Goal: Communication & Community: Answer question/provide support

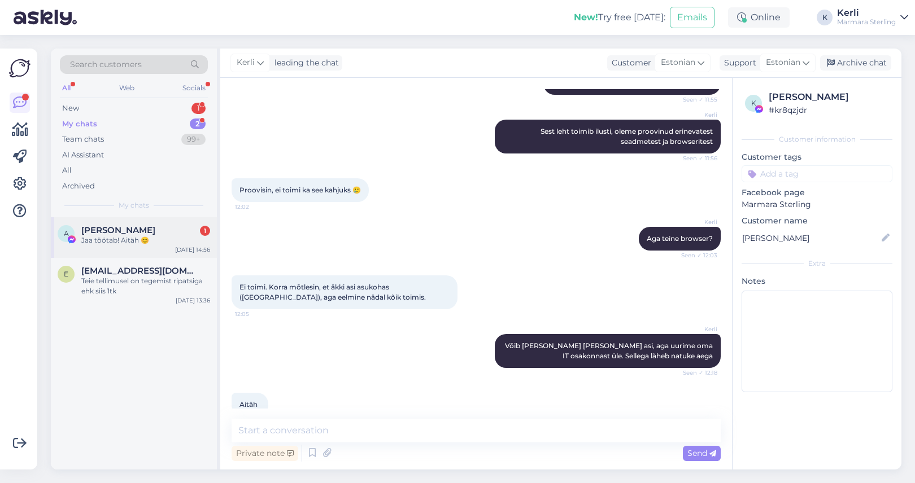
click at [138, 250] on div "A [PERSON_NAME] 1 Jaa töötab! Aitäh 😊 [DATE] 14:56" at bounding box center [134, 237] width 166 height 41
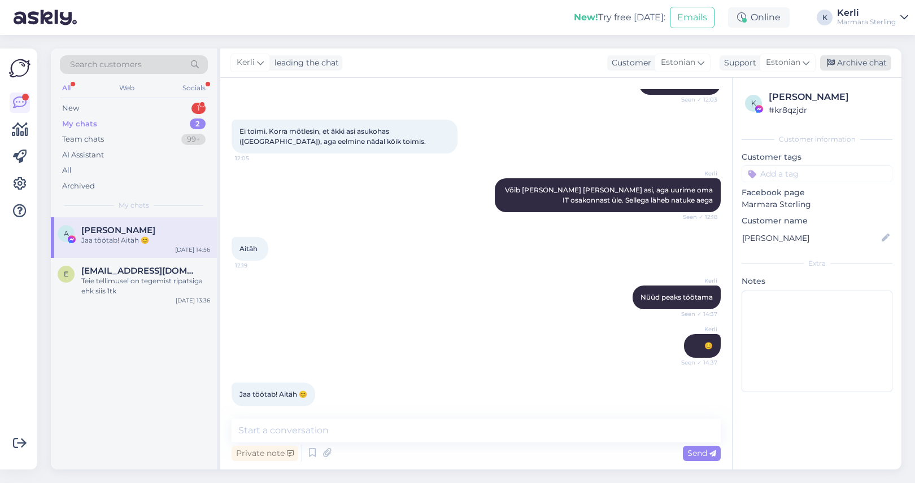
click at [832, 67] on icon at bounding box center [830, 63] width 8 height 8
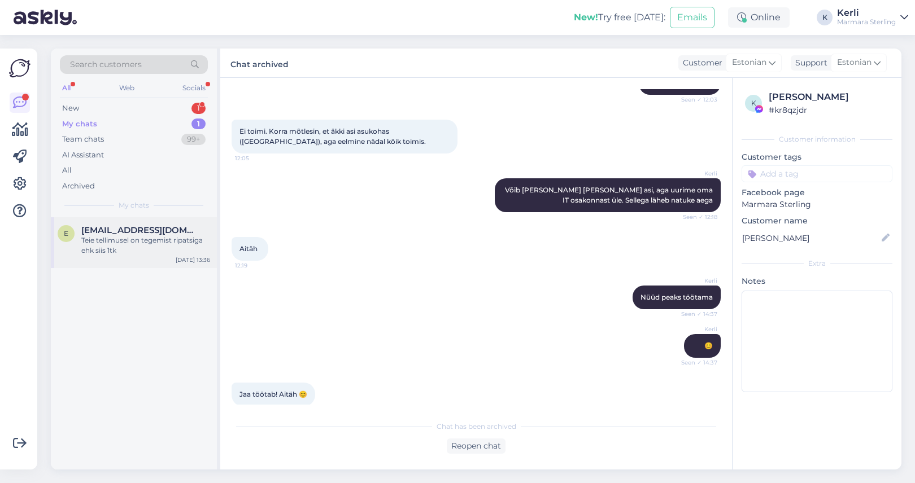
click at [135, 247] on div "Teie tellimusel on tegemist ripatsiga ehk siis 1tk" at bounding box center [145, 245] width 129 height 20
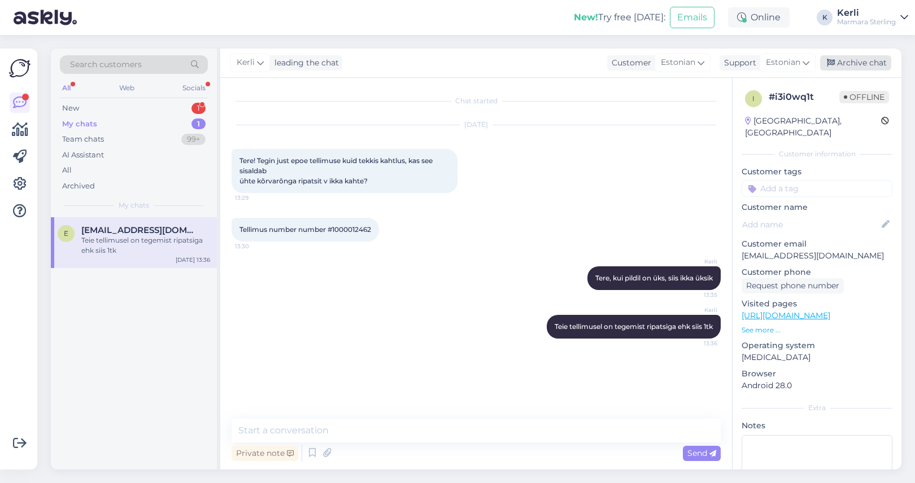
click at [847, 67] on div "Archive chat" at bounding box center [855, 62] width 71 height 15
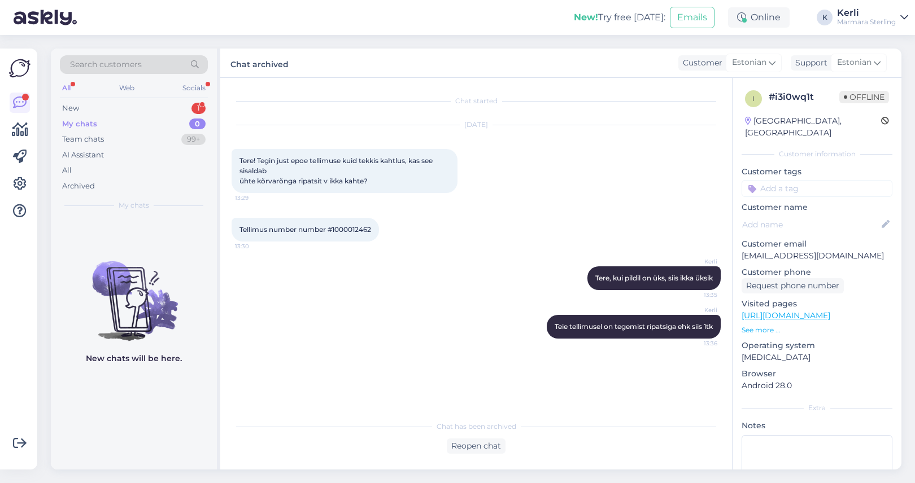
click at [113, 99] on div "Search customers All Web Socials New 1 My chats 0 Team chats 99+ AI Assistant A…" at bounding box center [134, 133] width 166 height 169
click at [113, 105] on div "New 1" at bounding box center [134, 108] width 148 height 16
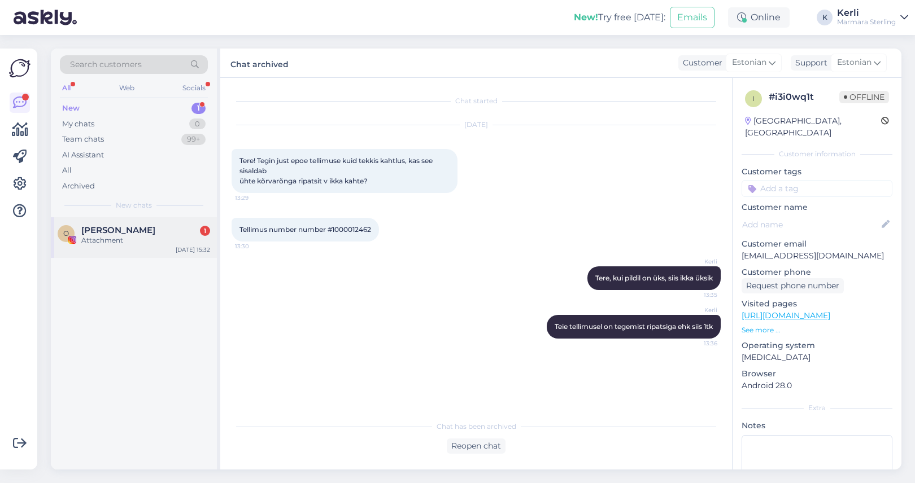
click at [122, 217] on div "О [PERSON_NAME] 1 Attachment [DATE] 15:32" at bounding box center [134, 237] width 166 height 41
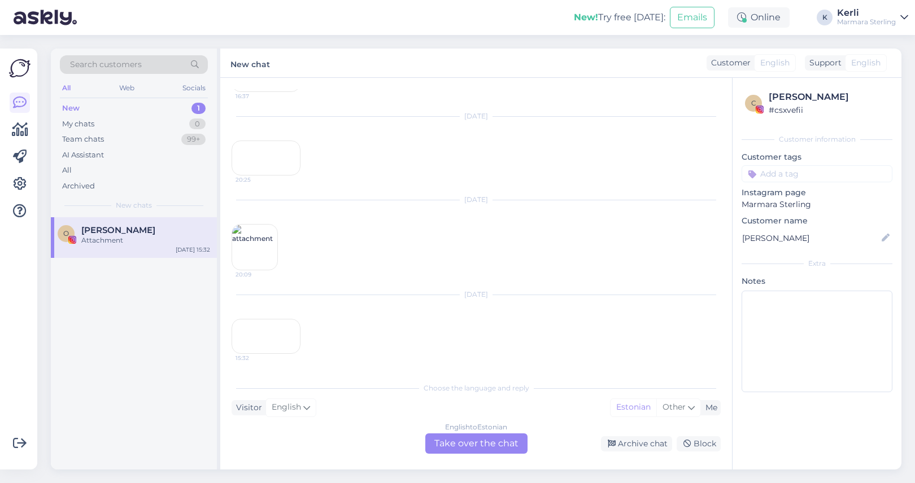
scroll to position [445, 0]
click at [288, 319] on div "15:32" at bounding box center [265, 336] width 69 height 35
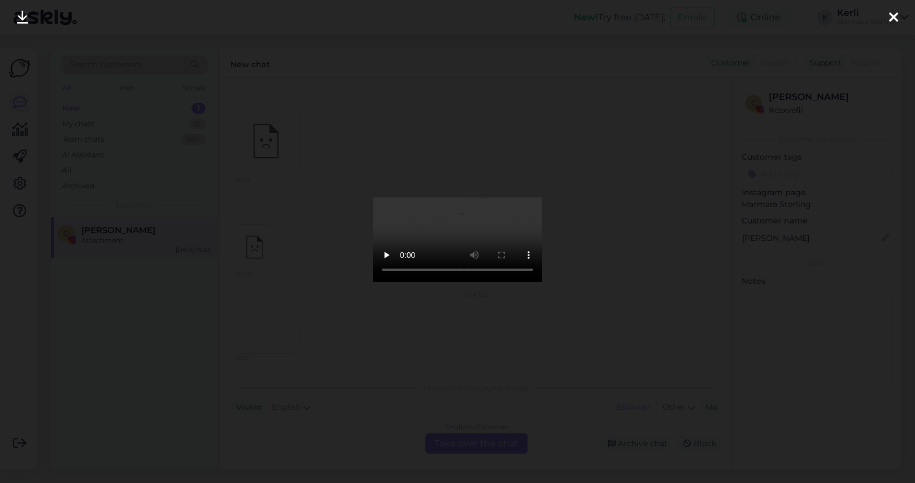
scroll to position [462, 0]
click at [896, 11] on icon at bounding box center [893, 18] width 9 height 15
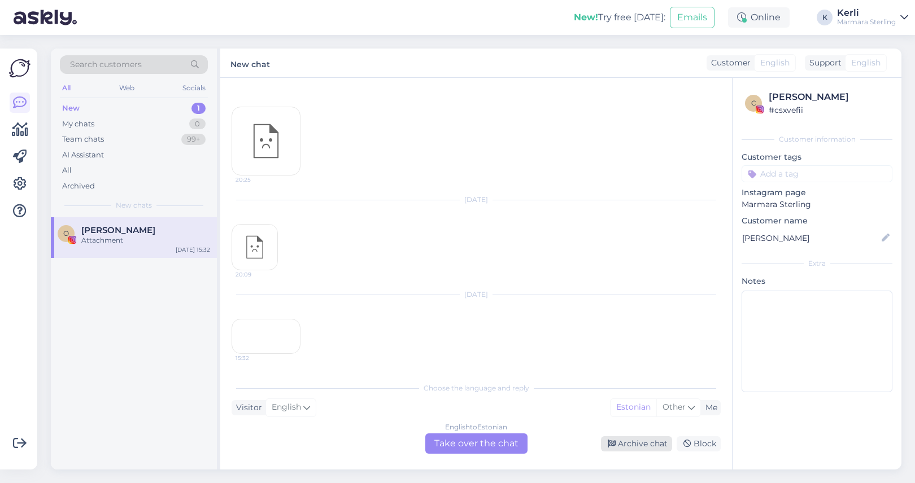
click at [620, 441] on div "Archive chat" at bounding box center [636, 443] width 71 height 15
